Goal: Task Accomplishment & Management: Manage account settings

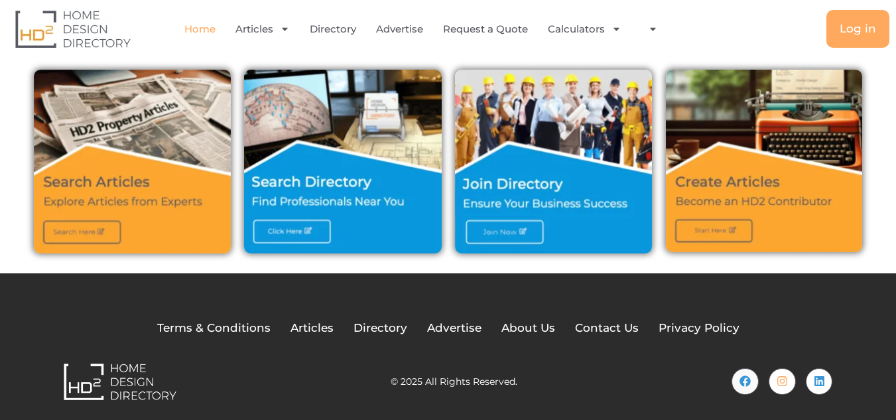
scroll to position [479, 0]
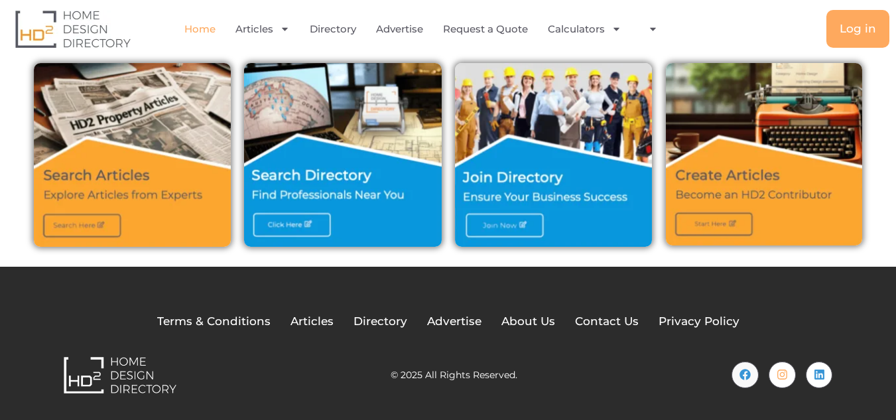
click at [488, 220] on img at bounding box center [554, 155] width 198 height 184
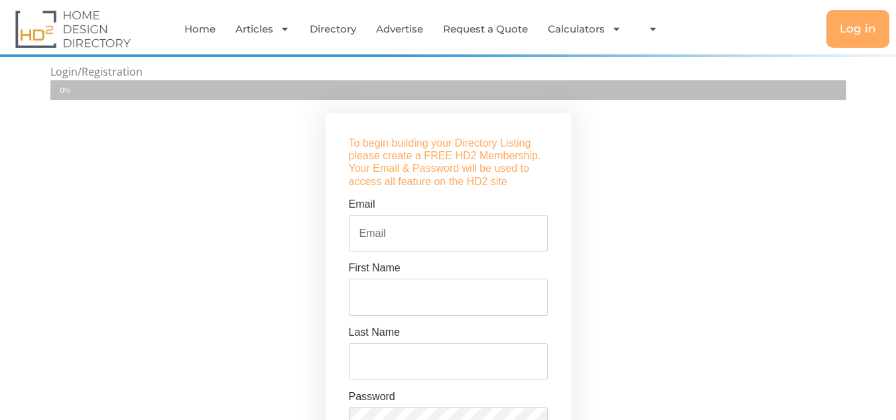
scroll to position [332, 0]
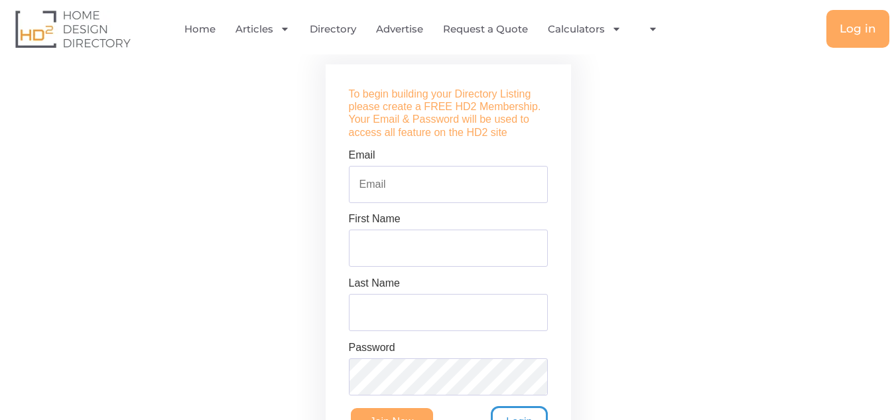
click at [395, 183] on input "Email" at bounding box center [448, 184] width 199 height 37
type input "[EMAIL_ADDRESS][DOMAIN_NAME]"
click at [418, 245] on input "First Name" at bounding box center [448, 248] width 199 height 37
type input "Reach"
drag, startPoint x: 398, startPoint y: 311, endPoint x: 415, endPoint y: 317, distance: 18.3
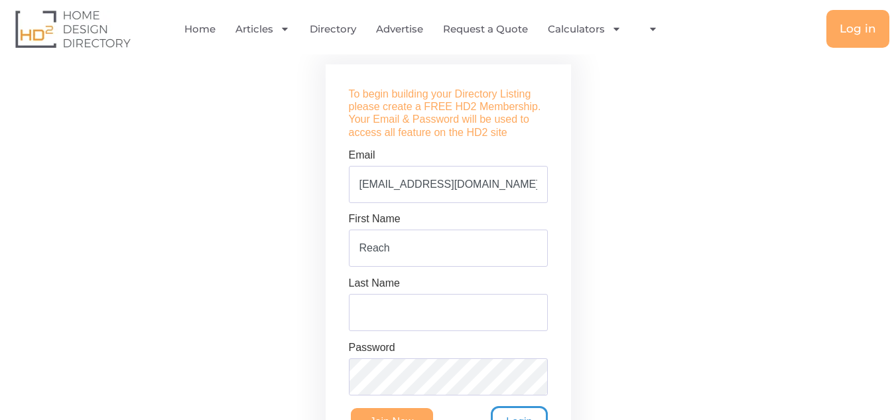
click at [398, 311] on input "Last Name" at bounding box center [448, 312] width 199 height 37
type input "Immigration"
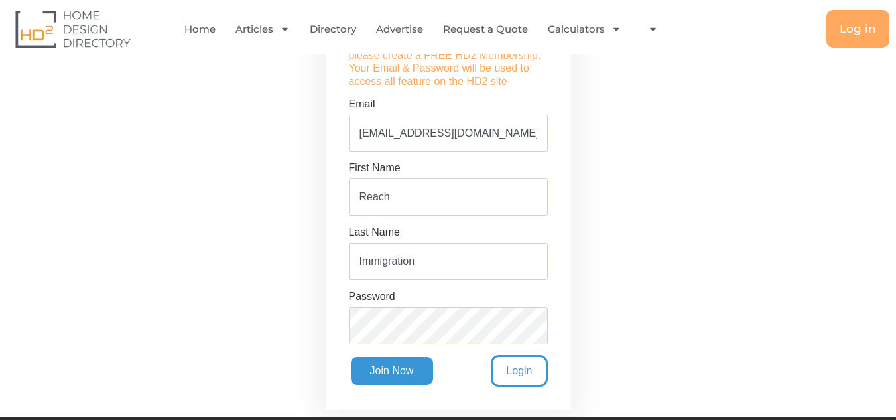
scroll to position [464, 0]
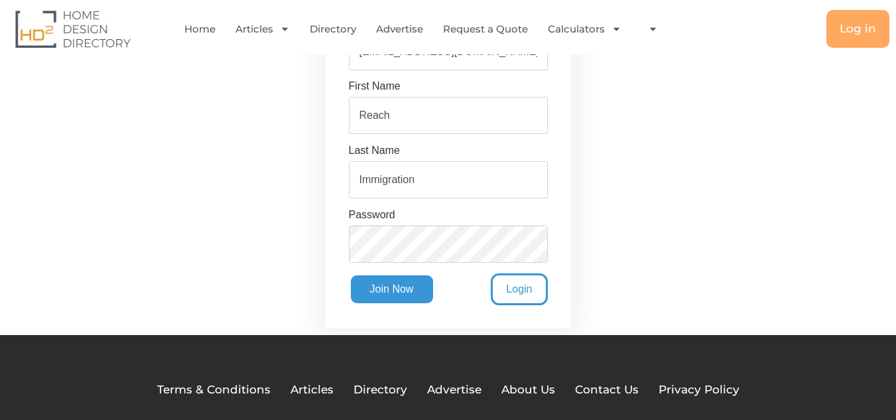
click at [378, 299] on input "Join Now" at bounding box center [392, 289] width 86 height 32
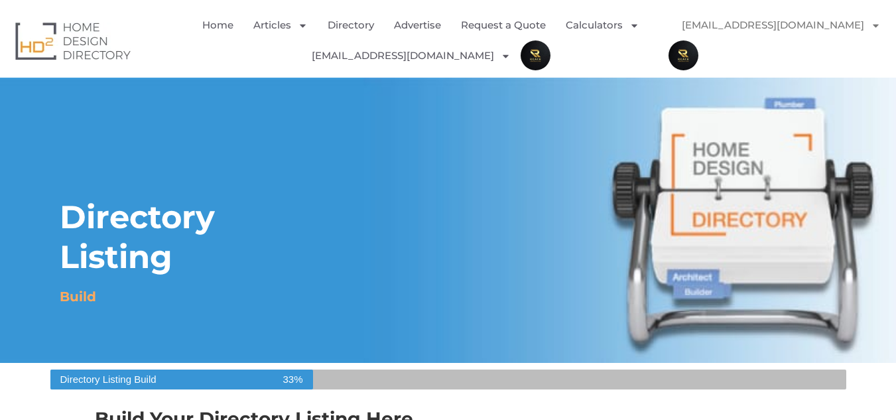
select select "Select Category"
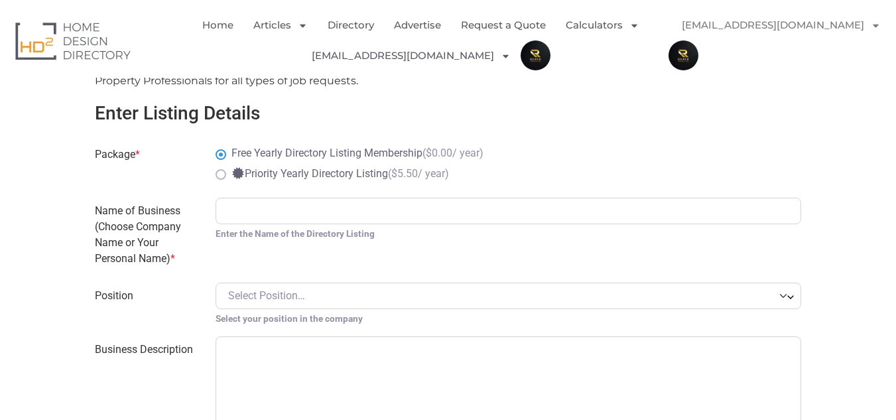
scroll to position [597, 0]
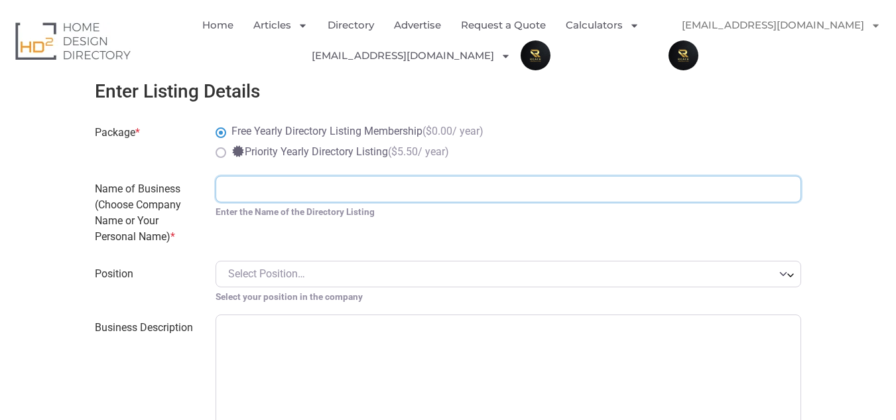
click at [255, 186] on input "Name of Business (Choose Company Name or Your Personal Name) *" at bounding box center [509, 189] width 586 height 27
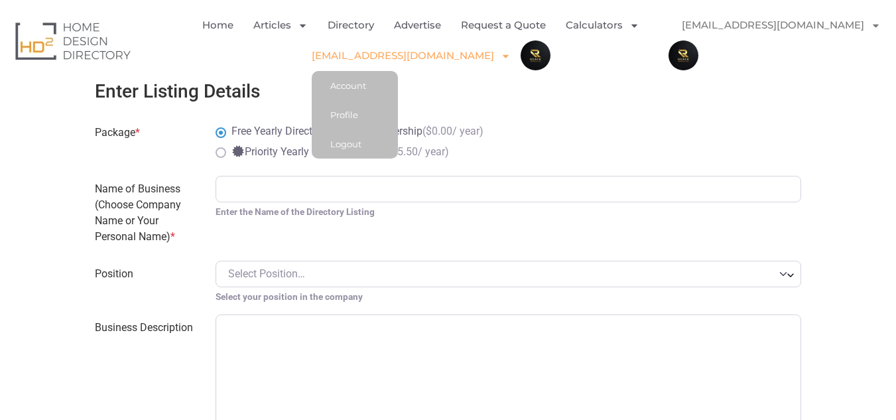
click at [494, 61] on span "Menu" at bounding box center [502, 55] width 17 height 23
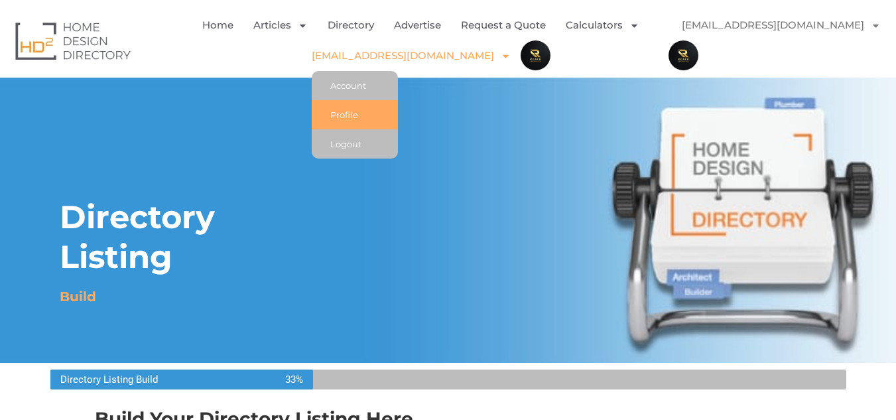
click at [392, 122] on link "Profile" at bounding box center [355, 114] width 86 height 29
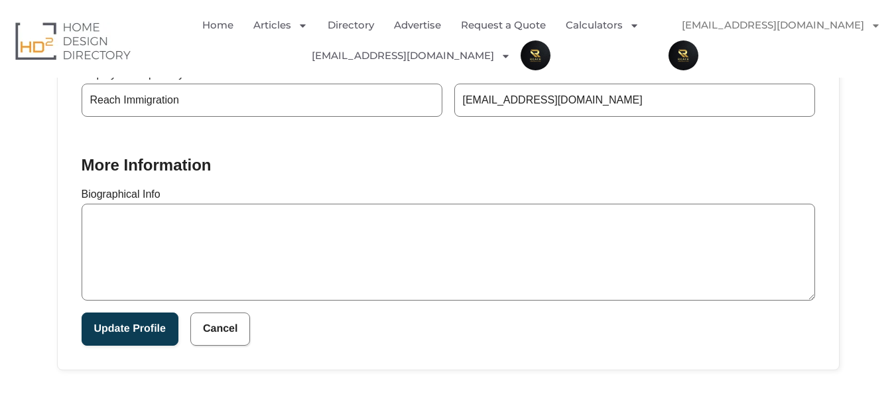
scroll to position [398, 0]
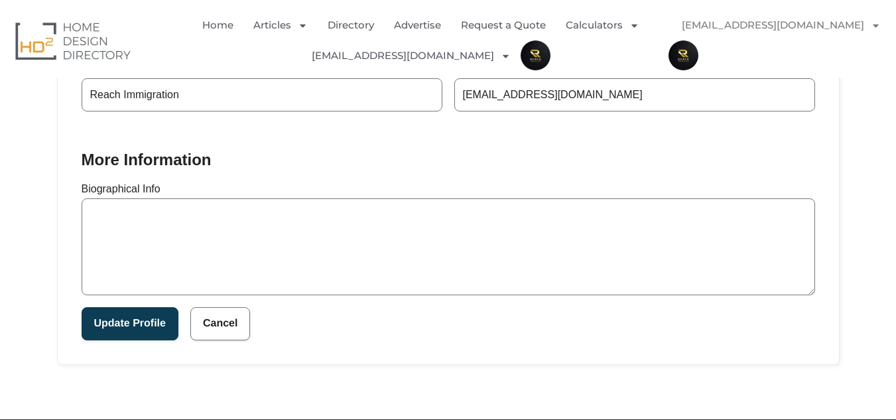
click at [239, 208] on textarea "Biographical Info" at bounding box center [449, 246] width 734 height 97
paste textarea "Reach Immigration Consulting provides professional guidance for individuals and…"
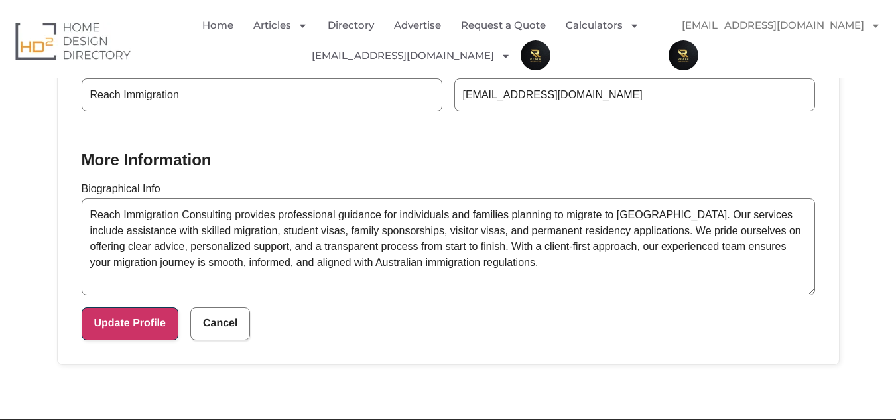
type textarea "Reach Immigration Consulting provides professional guidance for individuals and…"
click at [156, 322] on button "Update Profile" at bounding box center [130, 323] width 97 height 33
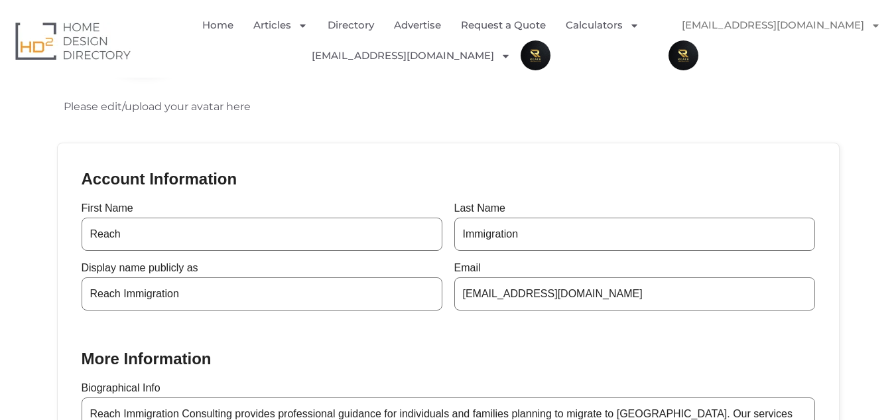
scroll to position [133, 0]
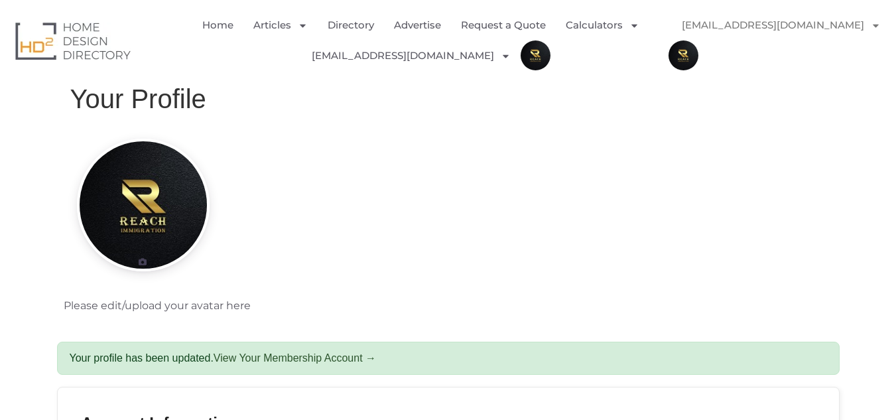
click at [380, 24] on li "Directory" at bounding box center [351, 25] width 66 height 31
click at [367, 19] on link "Directory" at bounding box center [351, 25] width 46 height 31
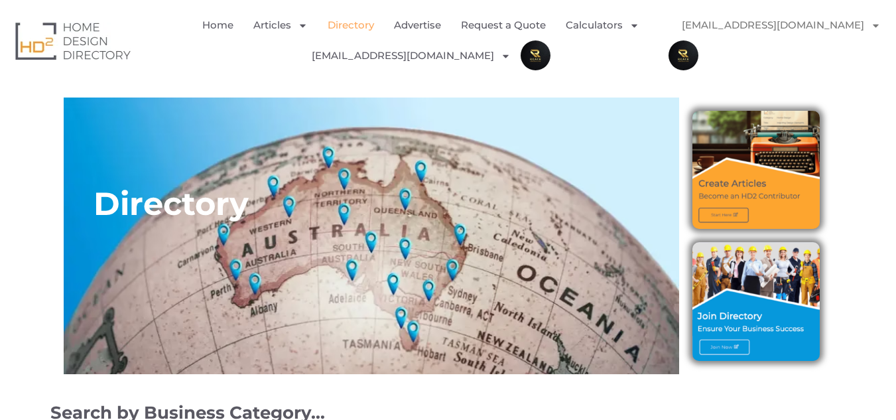
click at [733, 342] on img at bounding box center [756, 301] width 127 height 118
drag, startPoint x: 858, startPoint y: 23, endPoint x: 857, endPoint y: 35, distance: 12.0
click at [699, 40] on img "Menu" at bounding box center [684, 55] width 30 height 30
click at [814, 23] on link "[EMAIL_ADDRESS][DOMAIN_NAME]" at bounding box center [773, 25] width 209 height 31
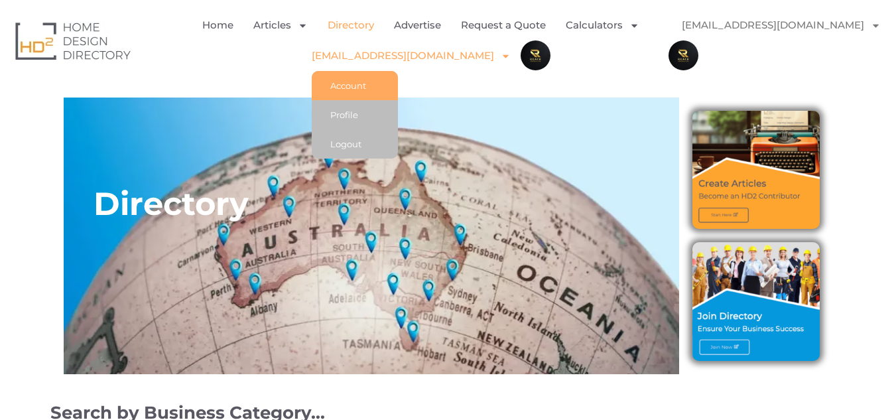
click at [393, 85] on link "Account" at bounding box center [355, 85] width 86 height 29
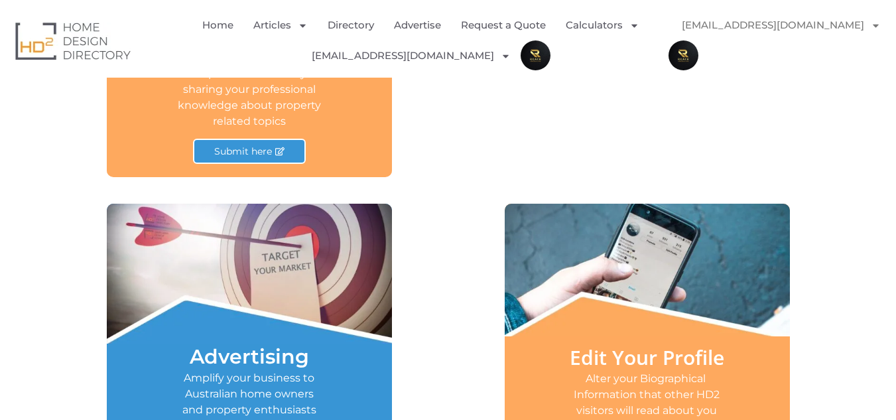
scroll to position [796, 0]
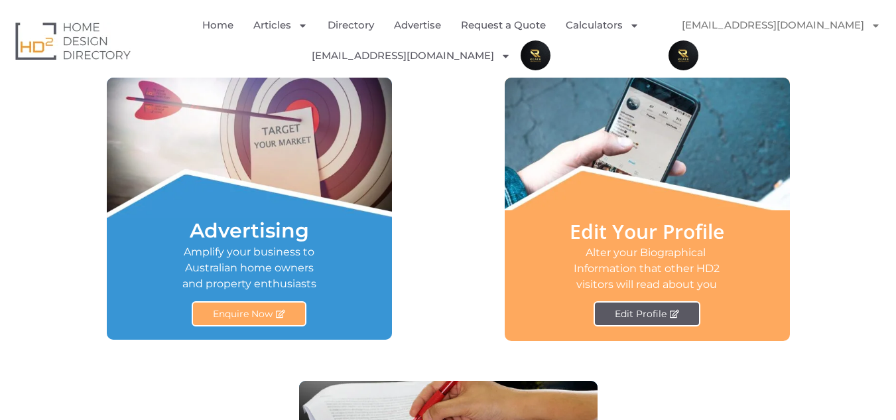
click at [622, 315] on span "Edit Profile" at bounding box center [641, 313] width 52 height 9
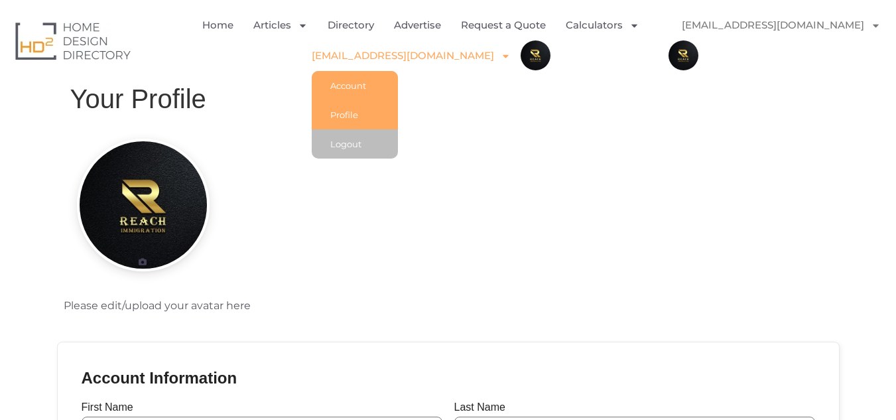
click at [388, 82] on link "Account" at bounding box center [355, 85] width 86 height 29
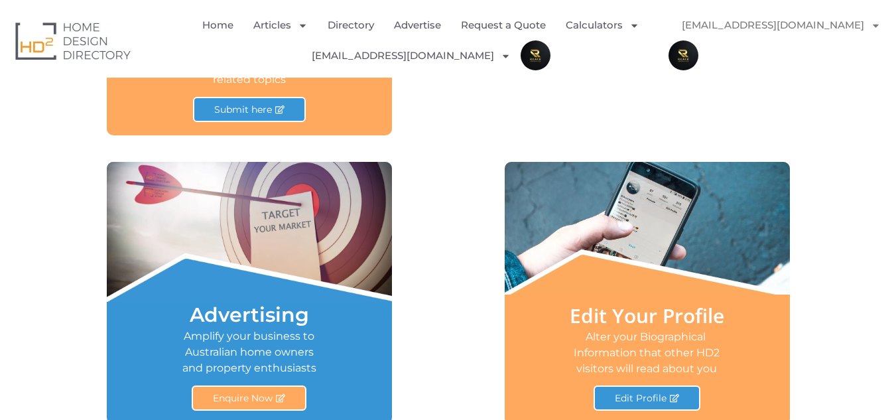
scroll to position [597, 0]
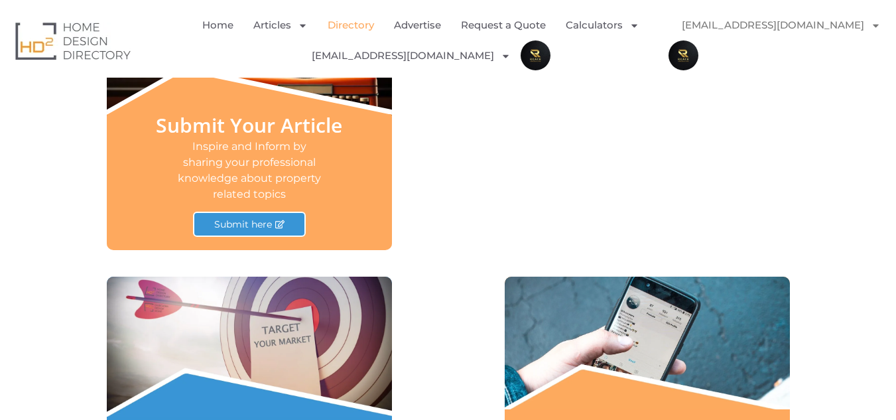
click at [346, 17] on link "Directory" at bounding box center [351, 25] width 46 height 31
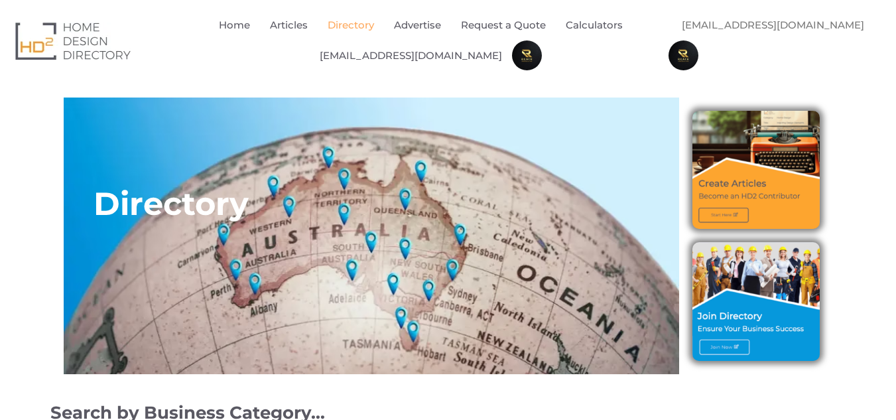
click at [699, 40] on img "Menu" at bounding box center [684, 55] width 30 height 30
click at [481, 60] on li "[EMAIL_ADDRESS][DOMAIN_NAME] Account Profile Logout" at bounding box center [411, 55] width 202 height 31
click at [512, 56] on img "Menu" at bounding box center [527, 55] width 30 height 30
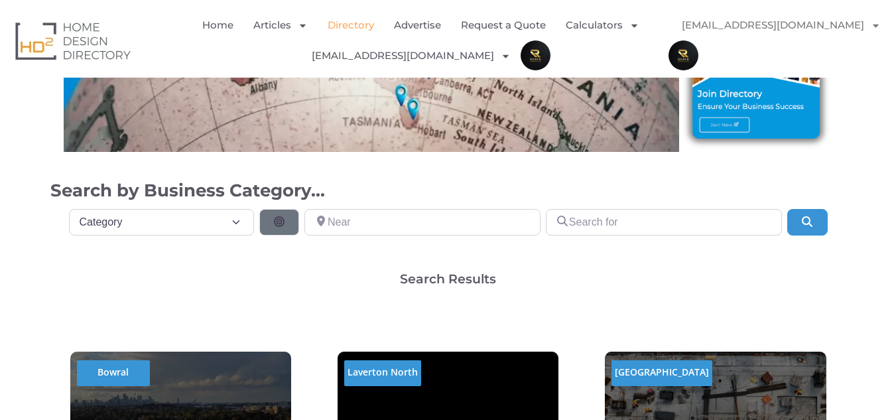
scroll to position [199, 0]
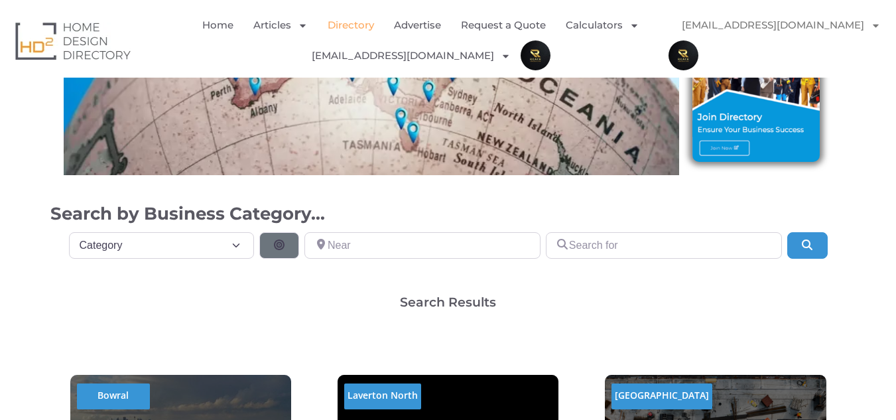
click at [719, 143] on img at bounding box center [756, 102] width 127 height 118
